Goal: Check status: Check status

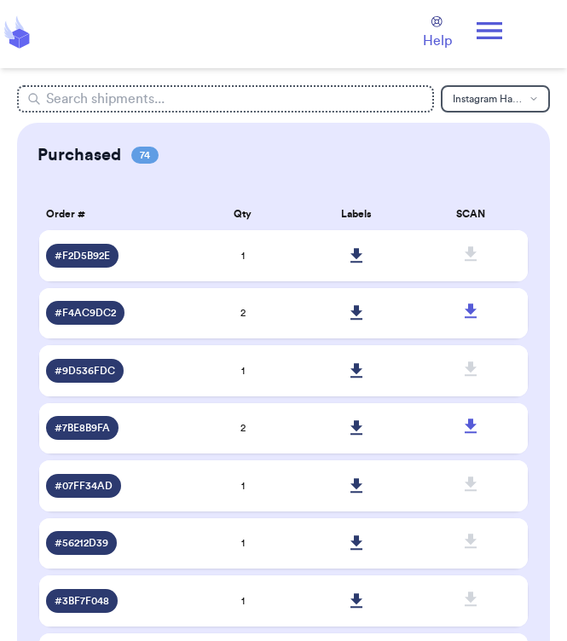
click at [487, 43] on icon at bounding box center [490, 31] width 34 height 34
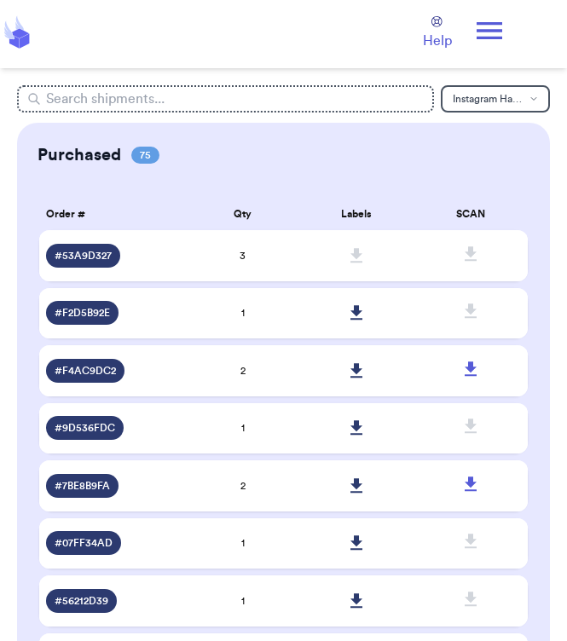
click at [489, 25] on icon at bounding box center [490, 31] width 34 height 34
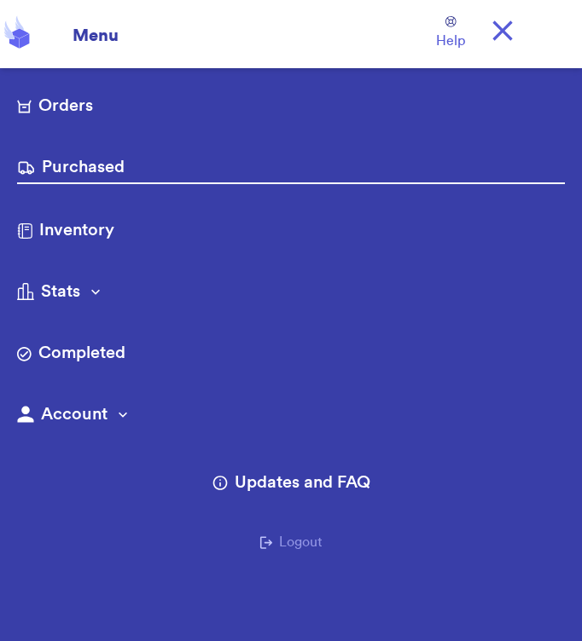
click at [110, 174] on link "Purchased" at bounding box center [291, 169] width 548 height 29
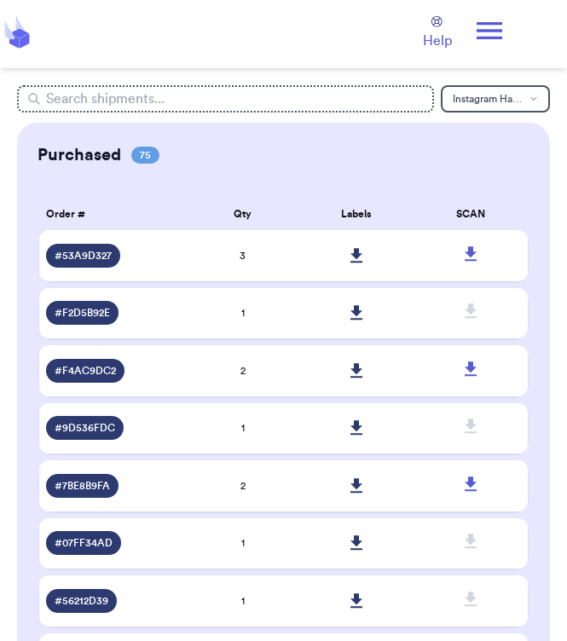
click at [357, 259] on icon at bounding box center [357, 255] width 13 height 15
